Goal: Navigation & Orientation: Find specific page/section

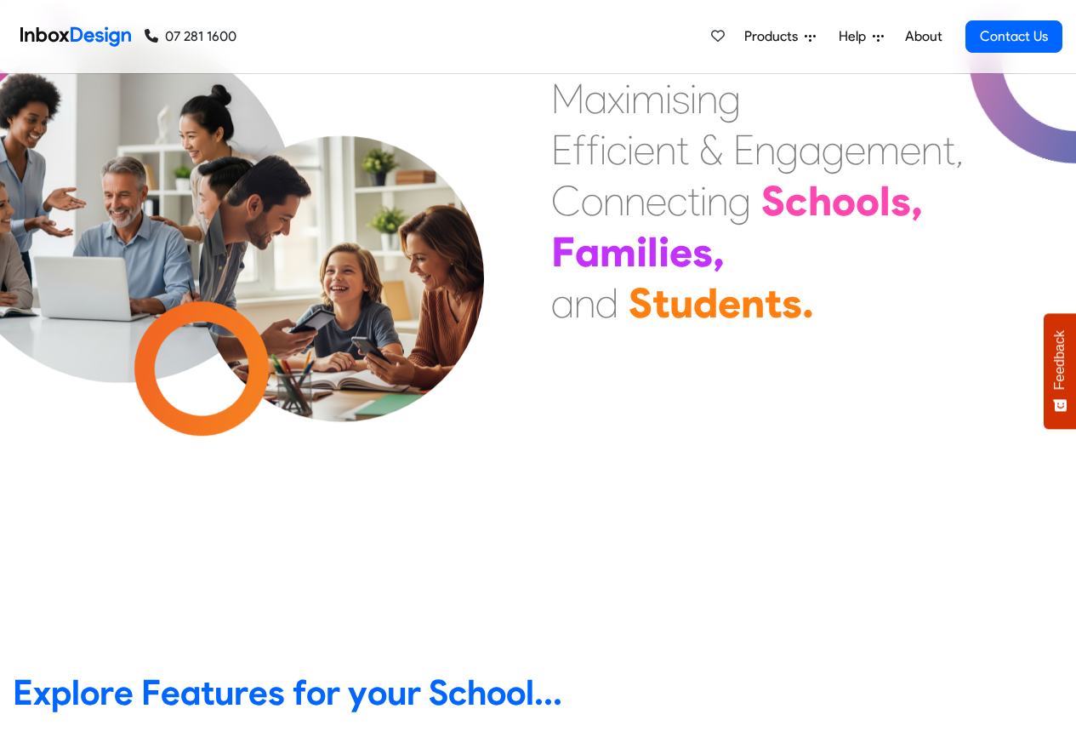
scroll to position [510, 0]
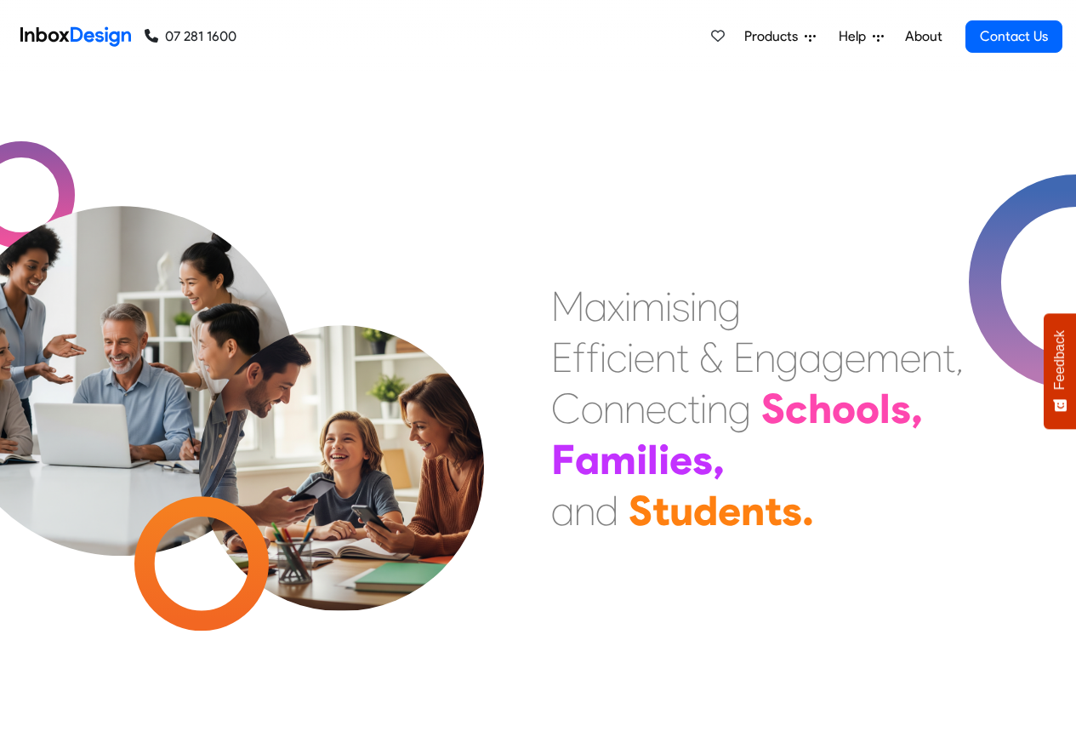
click at [776, 37] on span "Products" at bounding box center [774, 36] width 60 height 20
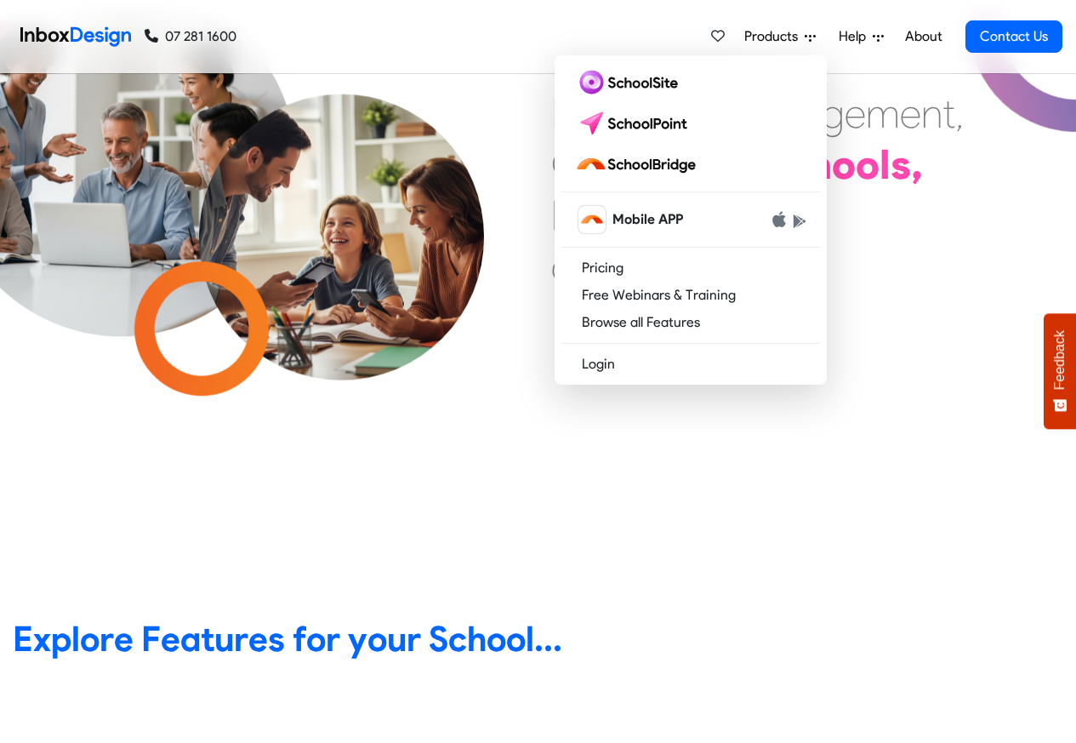
scroll to position [510, 0]
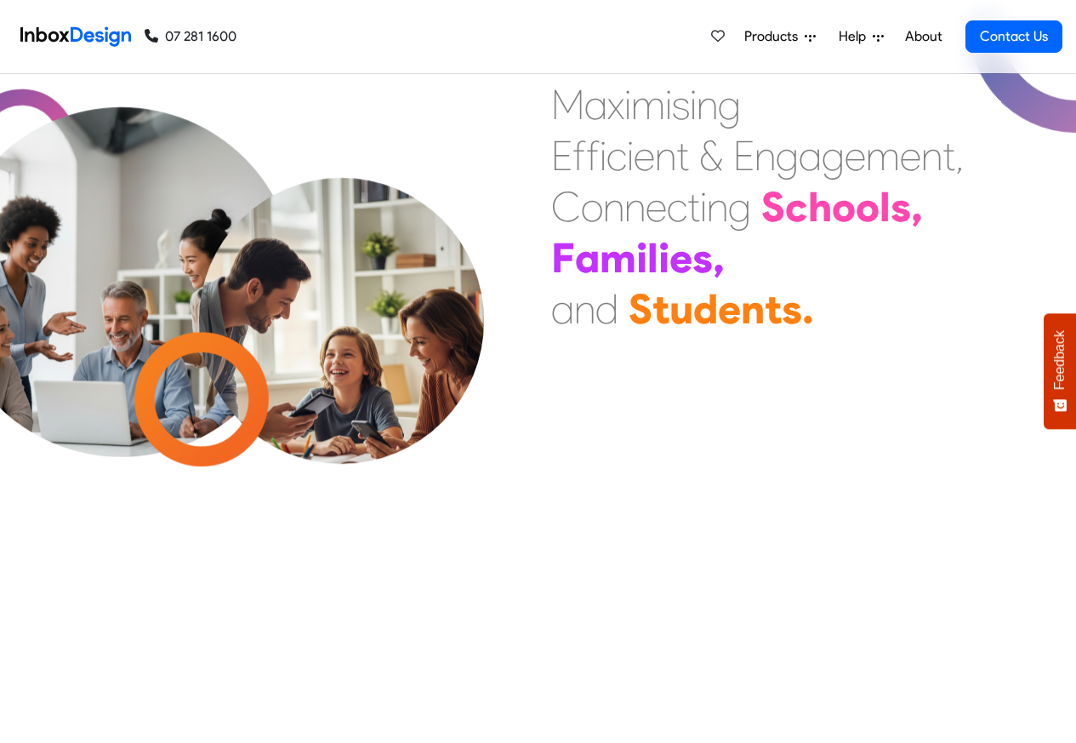
scroll to position [0, 0]
